Goal: Task Accomplishment & Management: Manage account settings

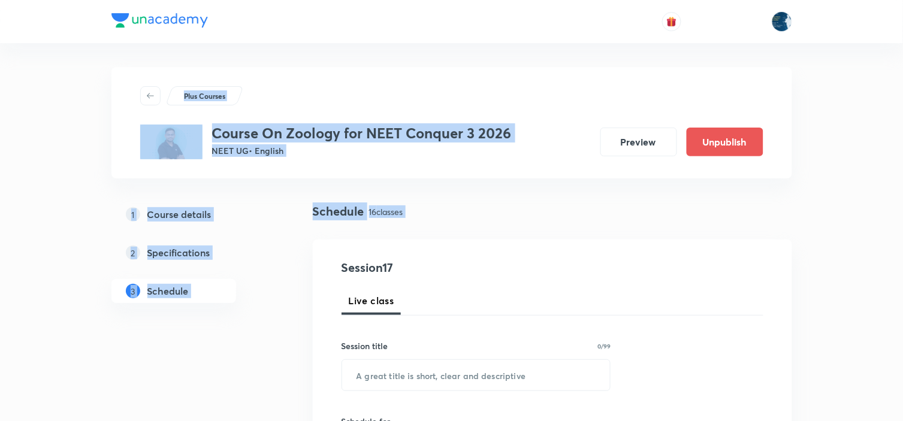
drag, startPoint x: 422, startPoint y: 190, endPoint x: 180, endPoint y: -58, distance: 346.5
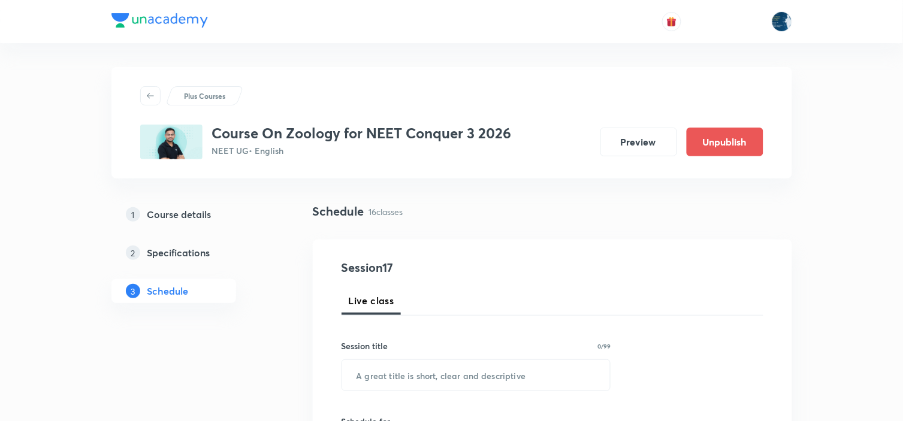
drag, startPoint x: 279, startPoint y: 237, endPoint x: 276, endPoint y: 265, distance: 28.3
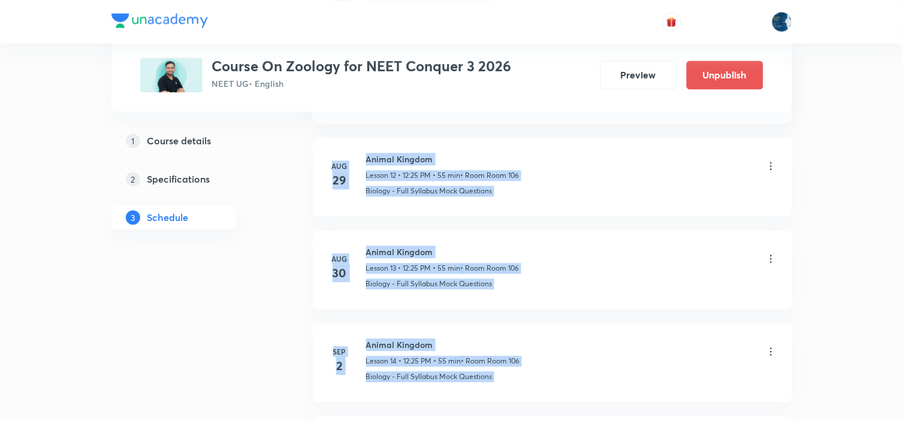
scroll to position [2026, 0]
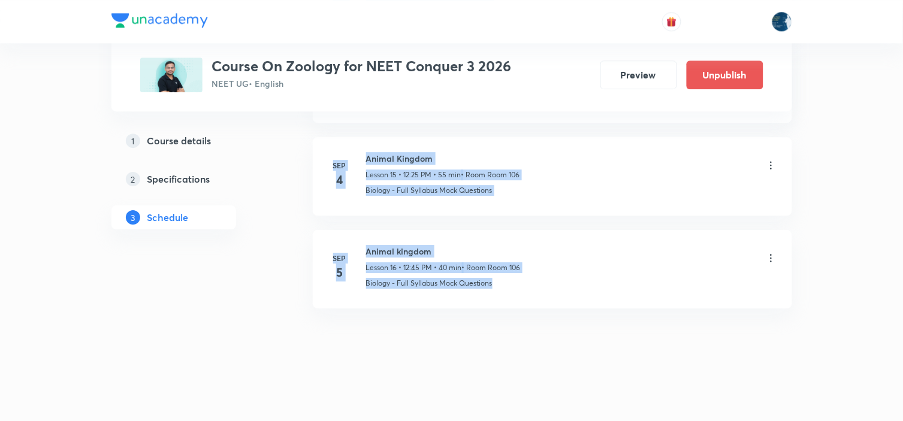
drag, startPoint x: 301, startPoint y: 208, endPoint x: 648, endPoint y: 355, distance: 376.3
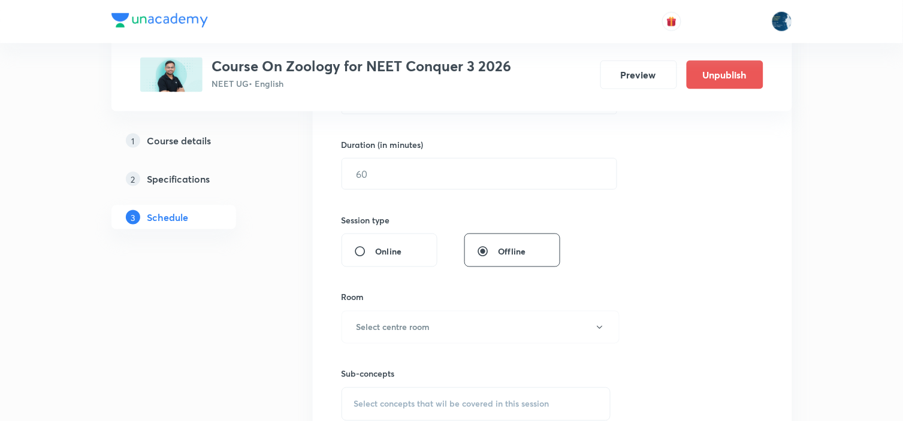
scroll to position [362, 0]
